Goal: Navigation & Orientation: Find specific page/section

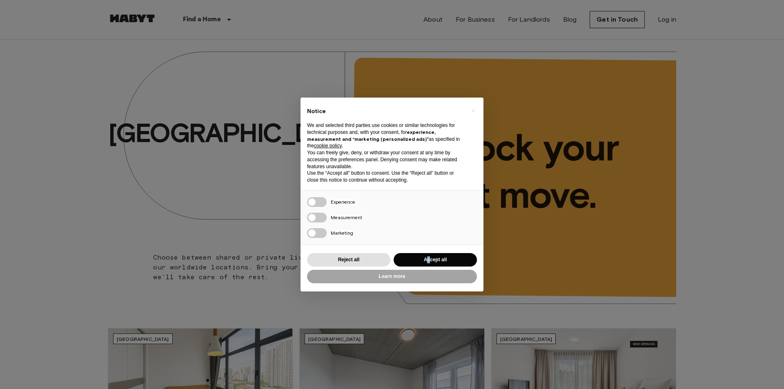
click at [429, 252] on div "Reject all Accept all" at bounding box center [392, 259] width 170 height 17
click at [429, 257] on button "Accept all" at bounding box center [435, 259] width 83 height 13
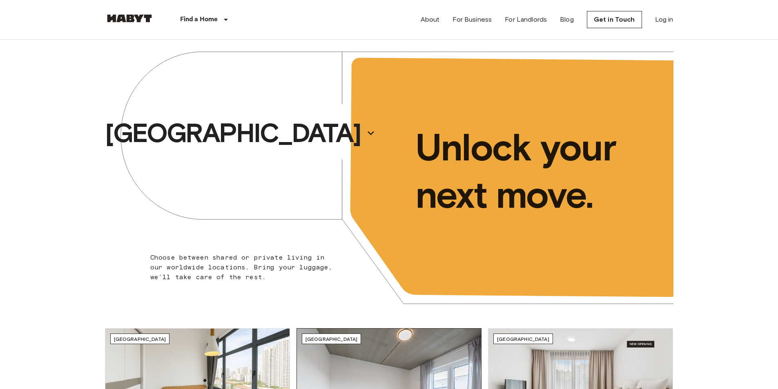
scroll to position [204, 0]
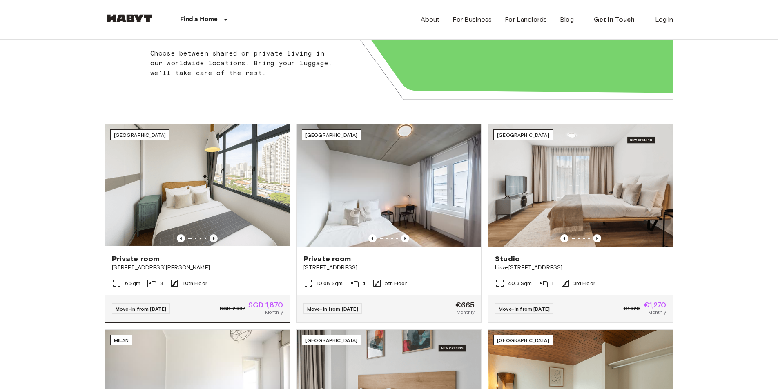
click at [213, 240] on icon "Previous image" at bounding box center [214, 238] width 2 height 3
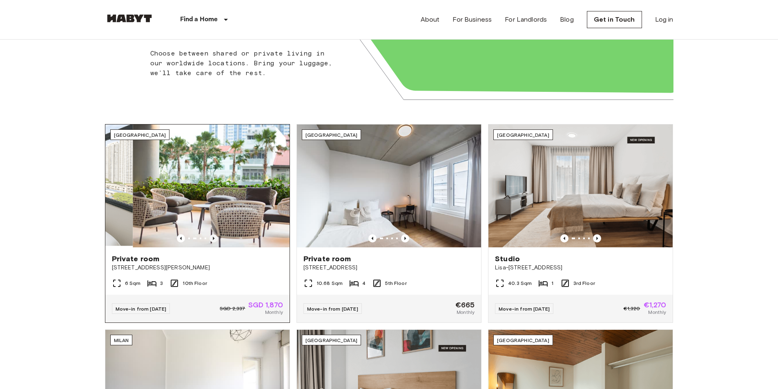
click at [213, 240] on icon "Previous image" at bounding box center [214, 238] width 2 height 3
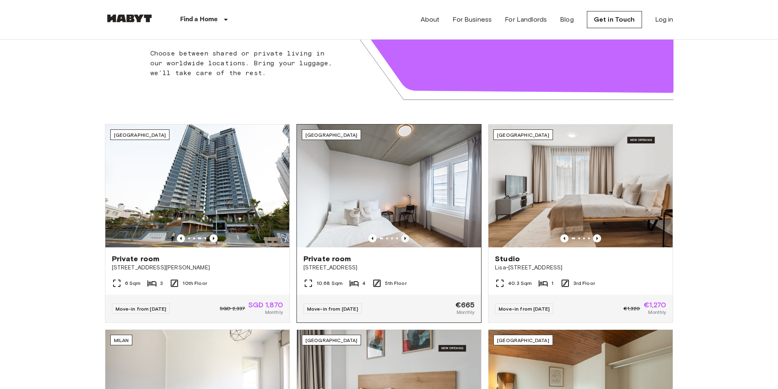
click at [404, 239] on icon "Previous image" at bounding box center [405, 238] width 8 height 8
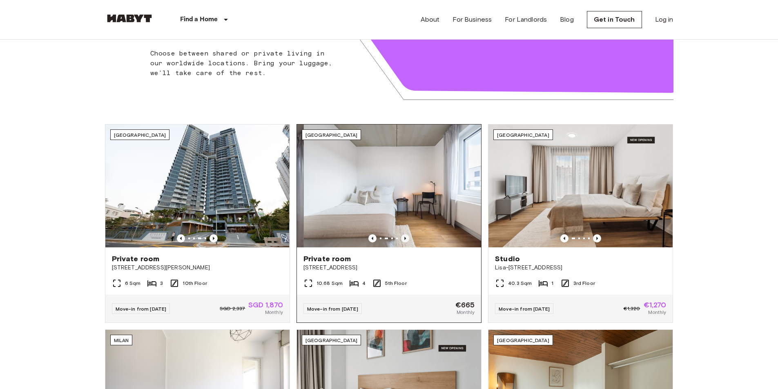
click at [404, 239] on icon "Previous image" at bounding box center [405, 238] width 8 height 8
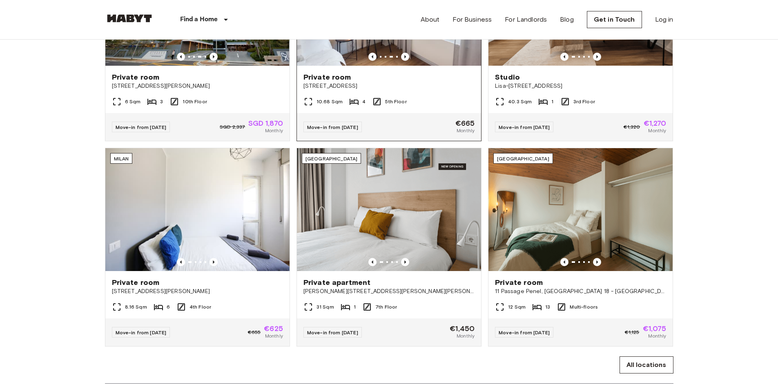
scroll to position [408, 0]
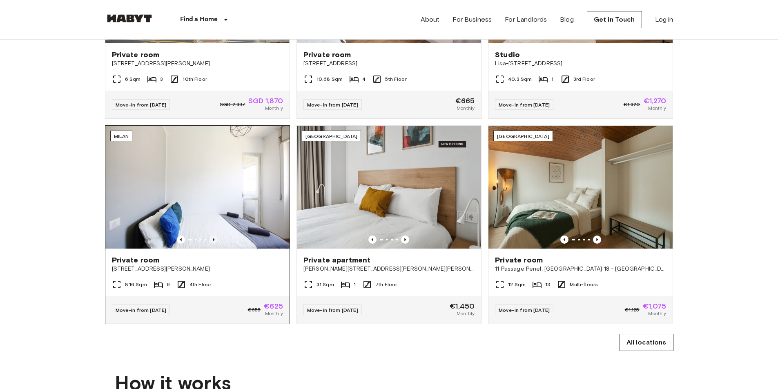
click at [211, 244] on icon "Previous image" at bounding box center [213, 240] width 8 height 8
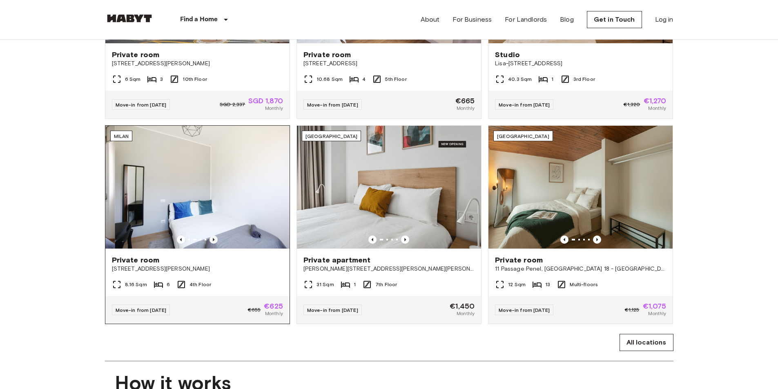
click at [211, 244] on icon "Previous image" at bounding box center [213, 240] width 8 height 8
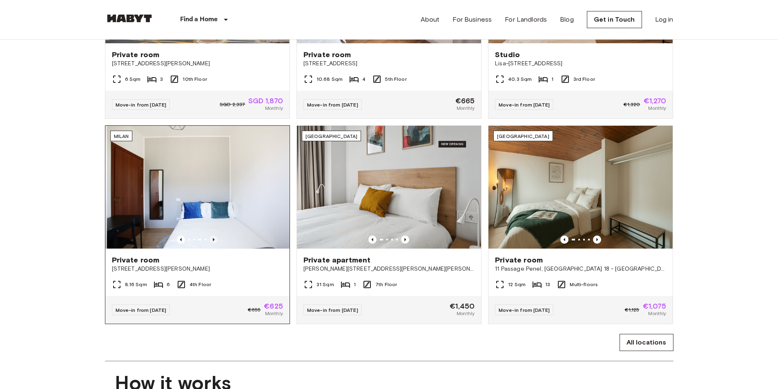
click at [211, 244] on icon "Previous image" at bounding box center [213, 240] width 8 height 8
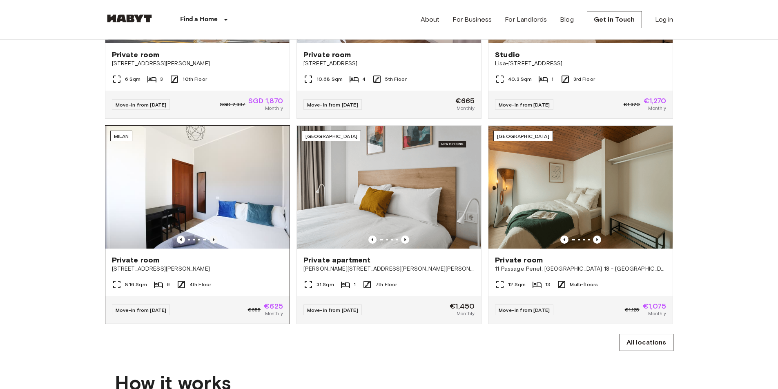
click at [211, 244] on icon "Previous image" at bounding box center [213, 240] width 8 height 8
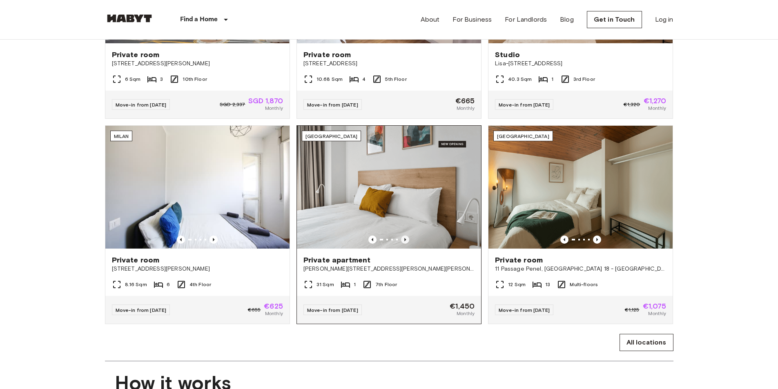
click at [404, 244] on icon "Previous image" at bounding box center [405, 240] width 8 height 8
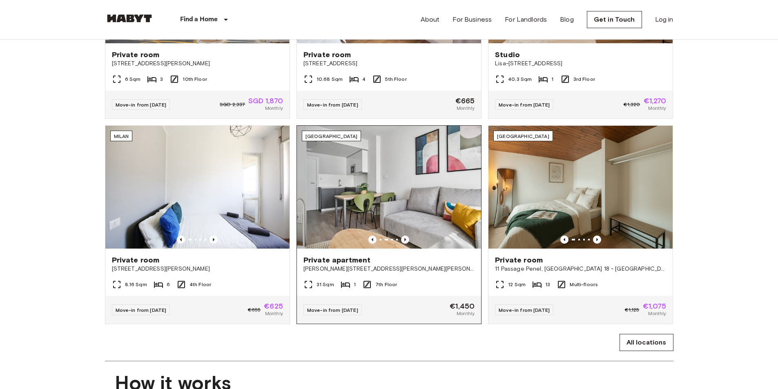
click at [404, 244] on icon "Previous image" at bounding box center [405, 240] width 8 height 8
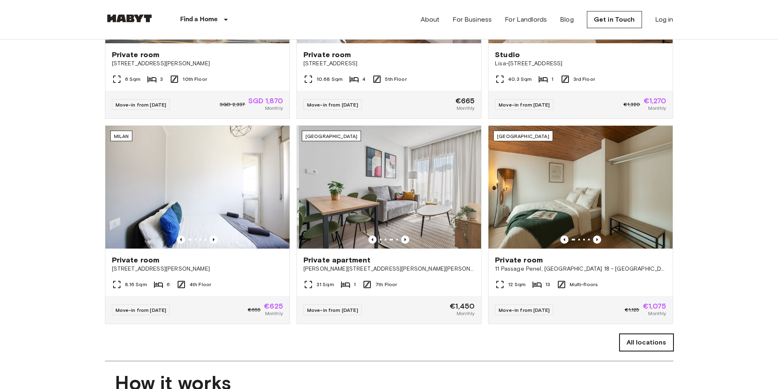
click at [654, 351] on link "All locations" at bounding box center [646, 342] width 54 height 17
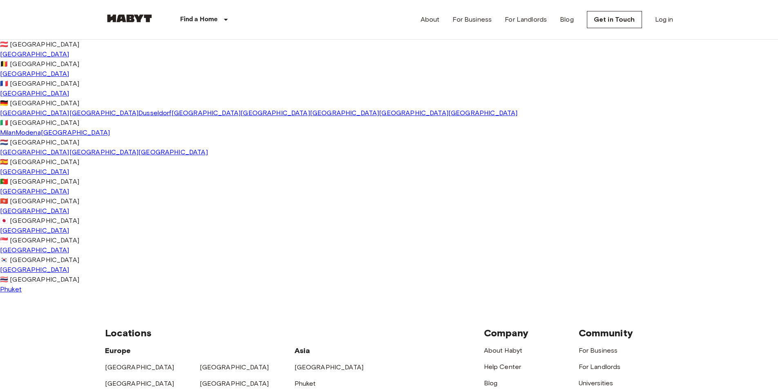
click at [397, 294] on div "[GEOGRAPHIC_DATA] [GEOGRAPHIC_DATA] [GEOGRAPHIC_DATA] [GEOGRAPHIC_DATA] [GEOGRA…" at bounding box center [389, 294] width 778 height 0
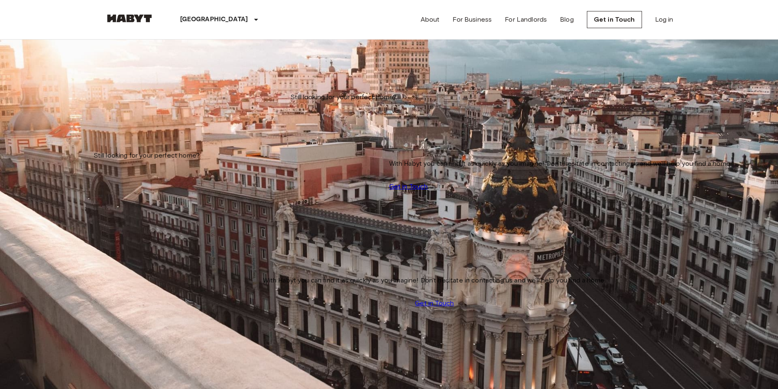
scroll to position [1571, 0]
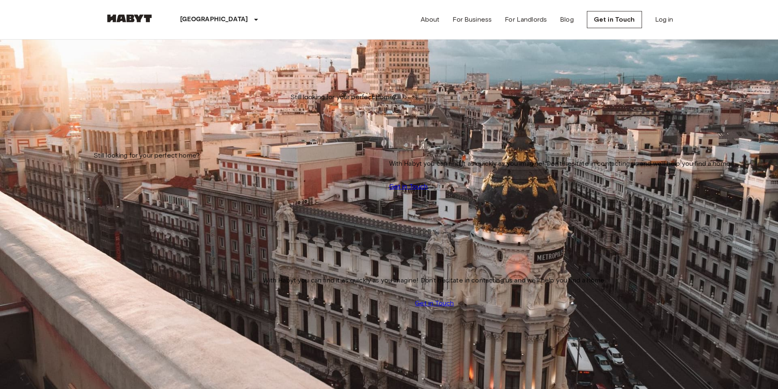
scroll to position [833, 0]
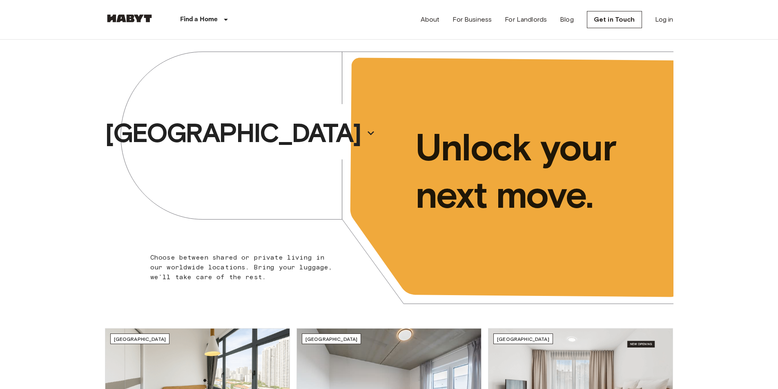
scroll to position [408, 0]
